Goal: Information Seeking & Learning: Learn about a topic

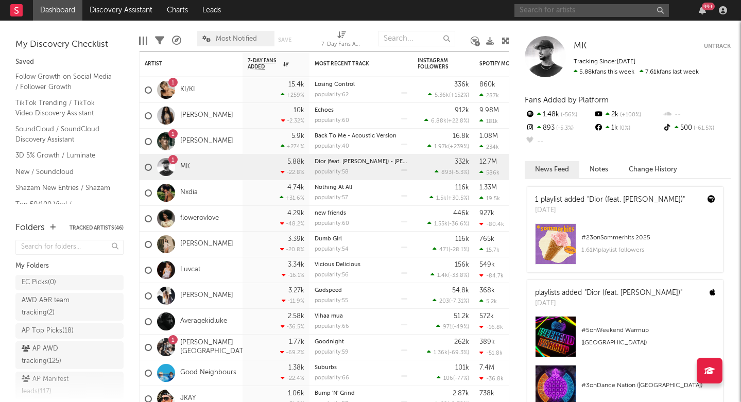
click at [534, 12] on input "text" at bounding box center [591, 10] width 154 height 13
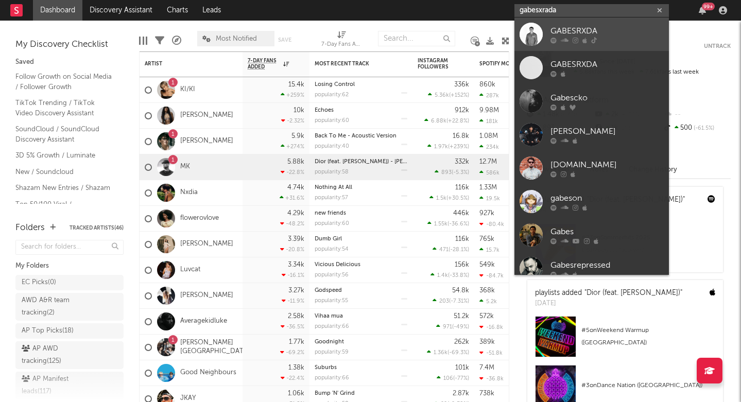
type input "gabesxrada"
click at [557, 33] on div "GABESRXDA" at bounding box center [606, 31] width 113 height 12
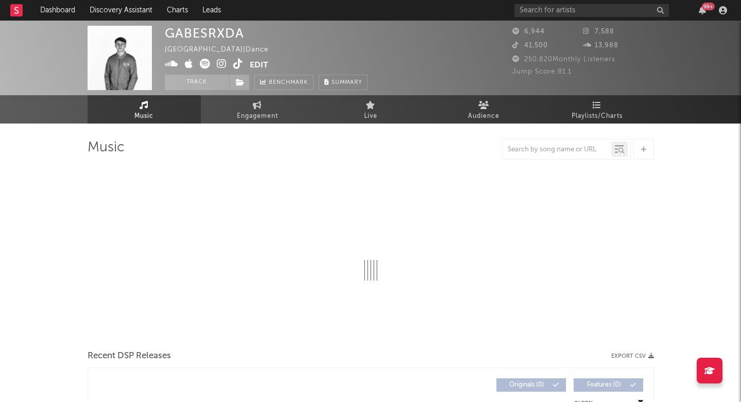
select select "6m"
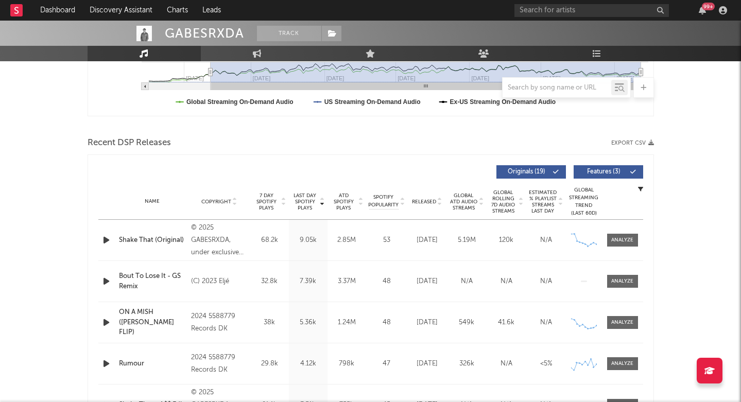
scroll to position [389, 0]
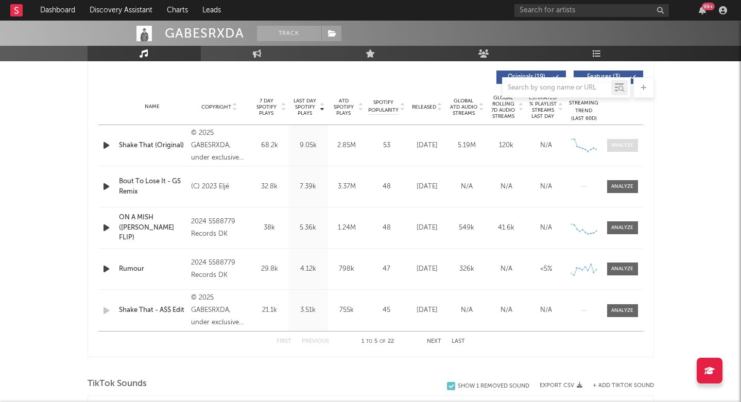
click at [625, 147] on div at bounding box center [622, 146] width 22 height 8
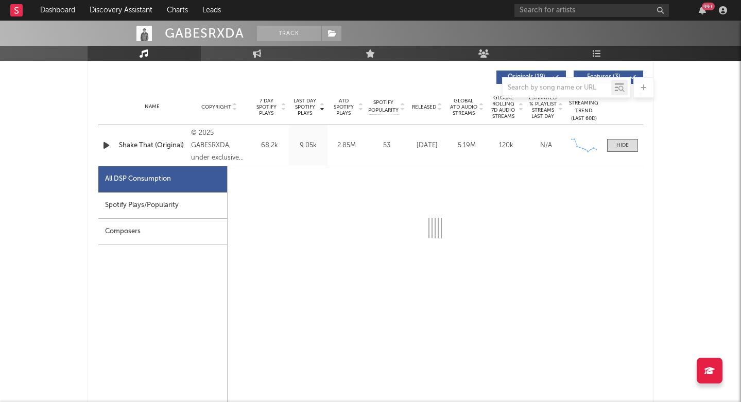
select select "6m"
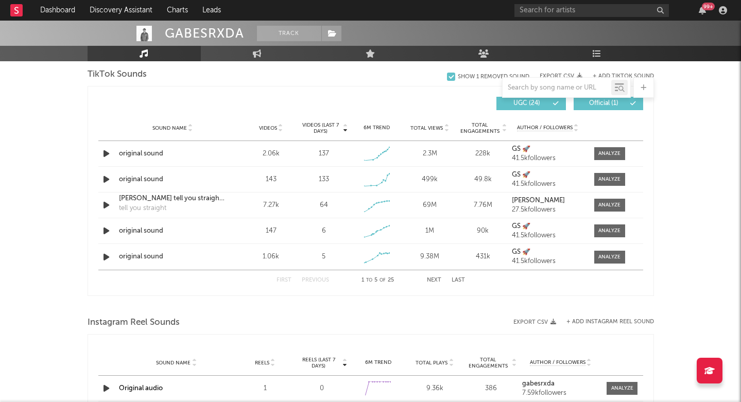
scroll to position [1197, 0]
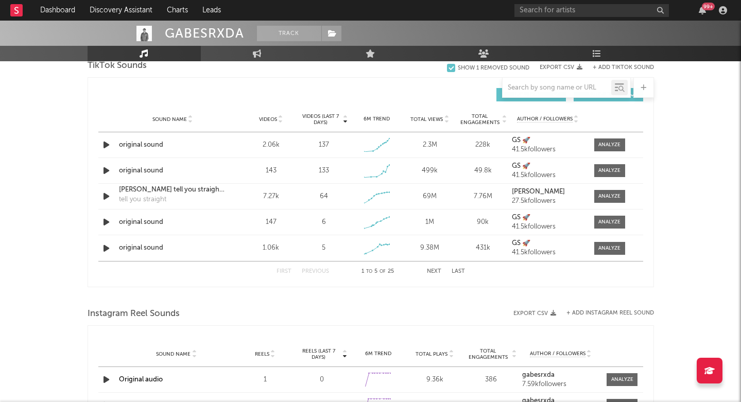
click at [434, 274] on button "Next" at bounding box center [434, 272] width 14 height 6
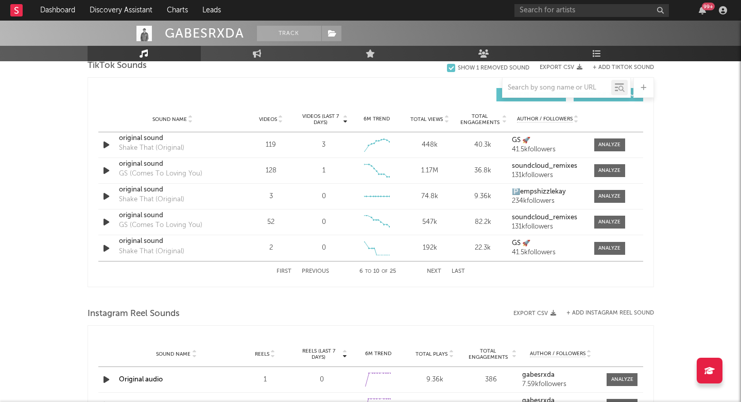
click at [434, 274] on button "Next" at bounding box center [434, 272] width 14 height 6
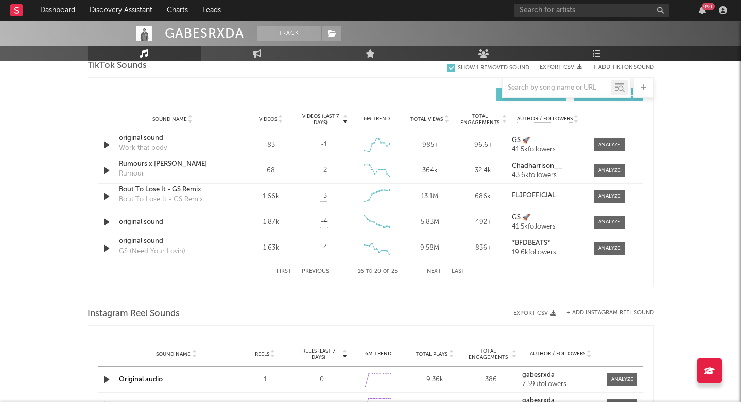
click at [434, 274] on button "Next" at bounding box center [434, 272] width 14 height 6
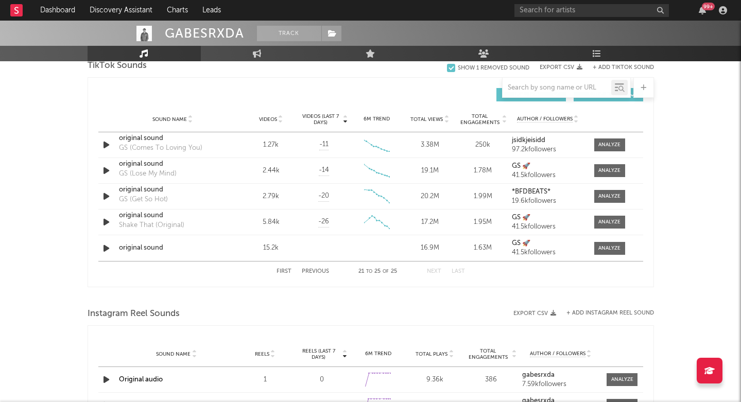
click at [434, 274] on button "Next" at bounding box center [434, 272] width 14 height 6
click at [284, 274] on button "First" at bounding box center [283, 272] width 15 height 6
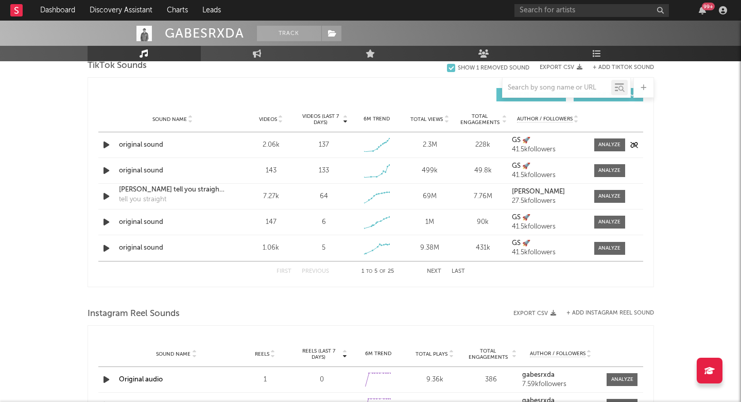
click at [135, 142] on div "original sound" at bounding box center [173, 145] width 108 height 10
click at [107, 169] on icon "button" at bounding box center [106, 170] width 11 height 13
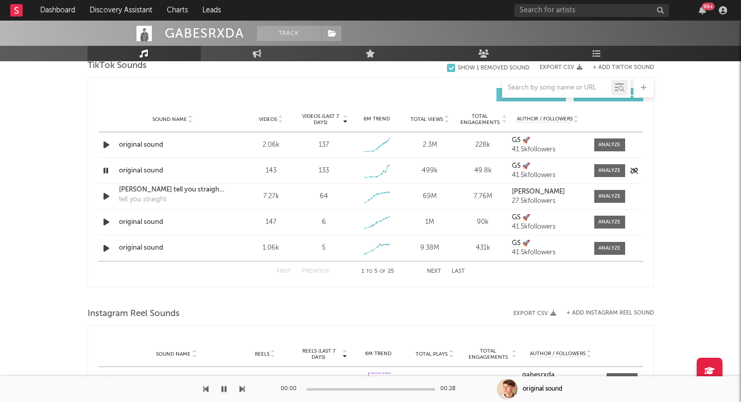
click at [120, 176] on div "Sound Name original sound Videos 143 Videos (last 7 days) 133 Weekly Growth % 6…" at bounding box center [370, 170] width 545 height 25
click at [123, 171] on div "original sound" at bounding box center [173, 171] width 108 height 10
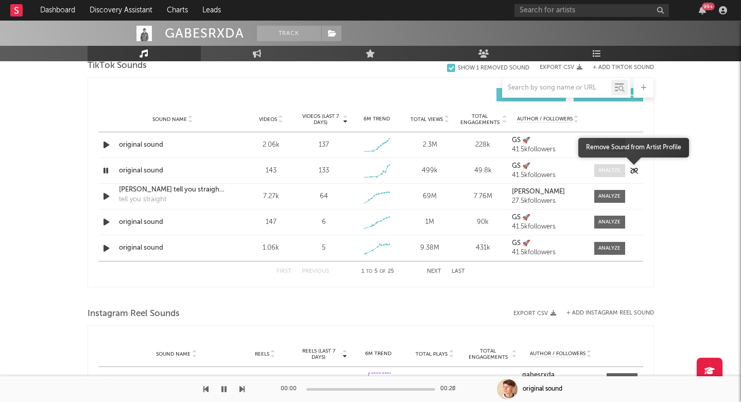
click at [621, 170] on span at bounding box center [609, 170] width 31 height 13
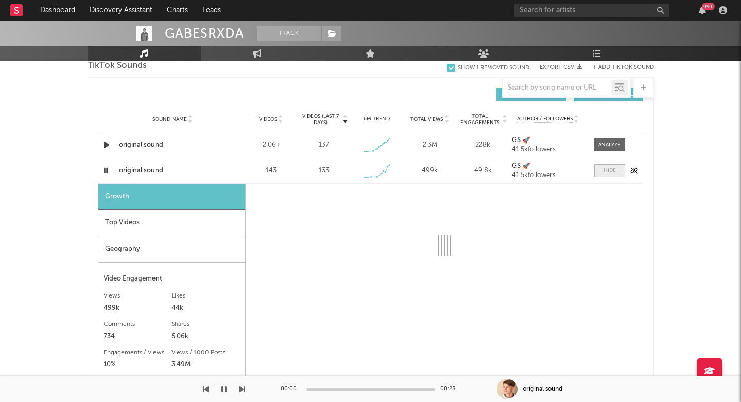
select select "1w"
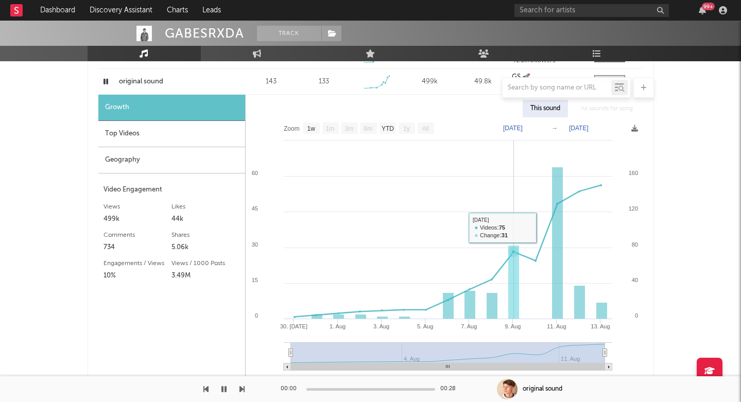
scroll to position [1286, 0]
